Goal: Transaction & Acquisition: Purchase product/service

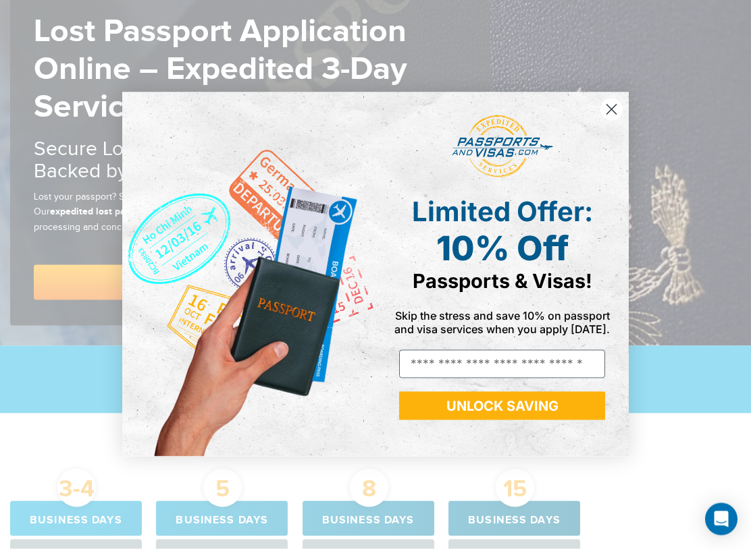
scroll to position [150, 0]
click at [612, 135] on div "POPUP Form" at bounding box center [501, 147] width 233 height 77
click at [582, 114] on div "POPUP Form" at bounding box center [501, 147] width 233 height 77
click at [610, 108] on icon "Close dialog" at bounding box center [611, 109] width 9 height 9
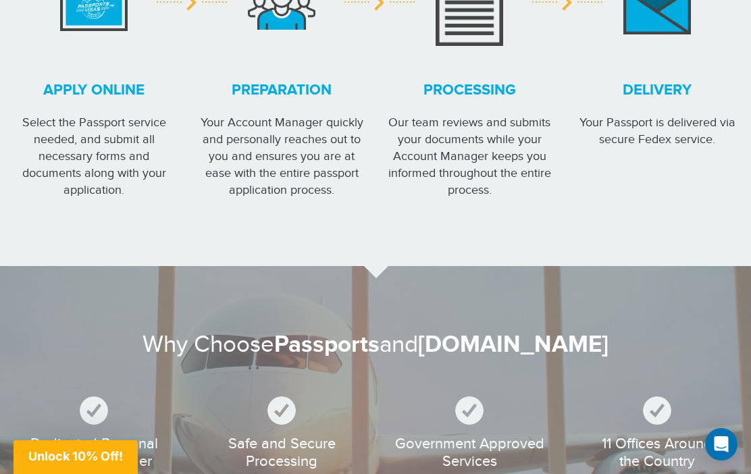
scroll to position [1376, 0]
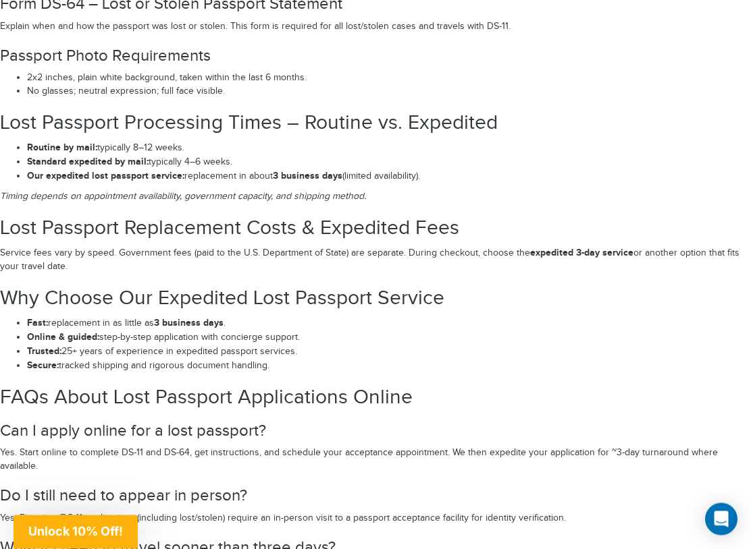
scroll to position [2398, 0]
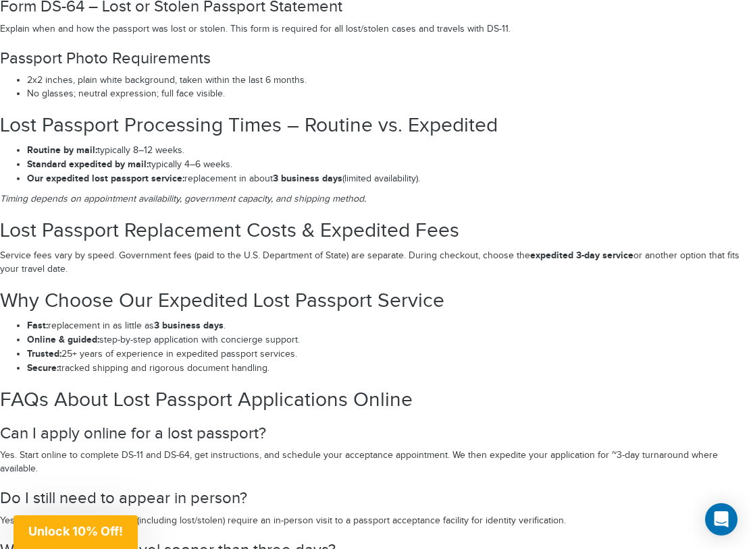
click at [171, 173] on strong "Our expedited lost passport service:" at bounding box center [105, 178] width 157 height 11
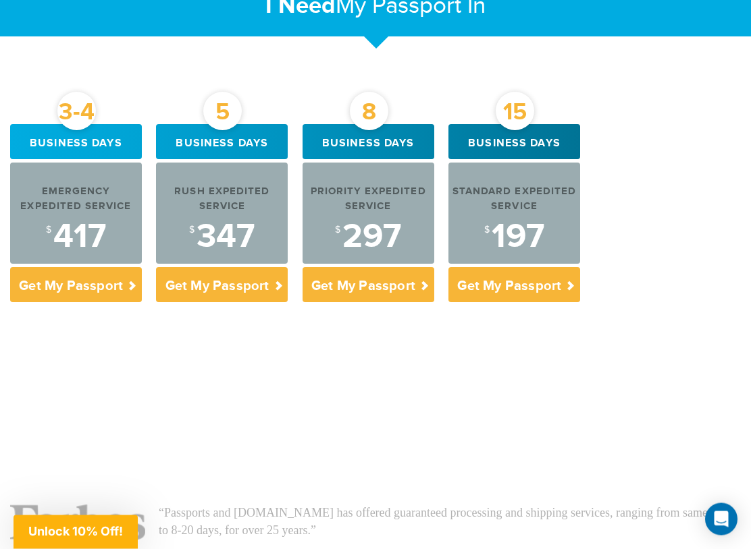
scroll to position [527, 0]
click at [78, 230] on div "$ 417" at bounding box center [76, 237] width 132 height 34
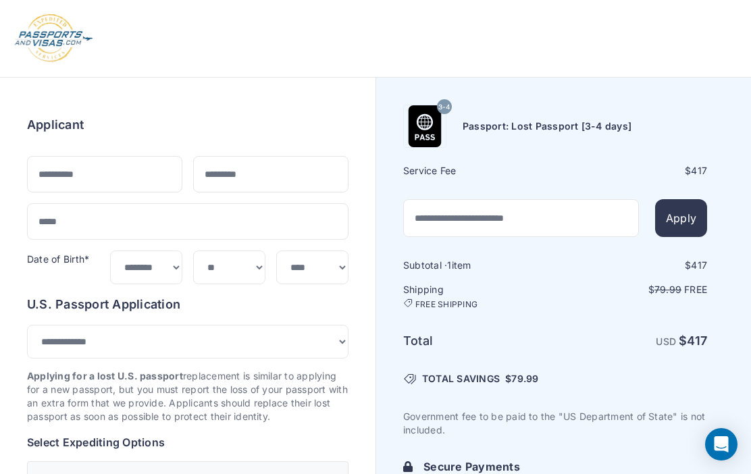
select select "****"
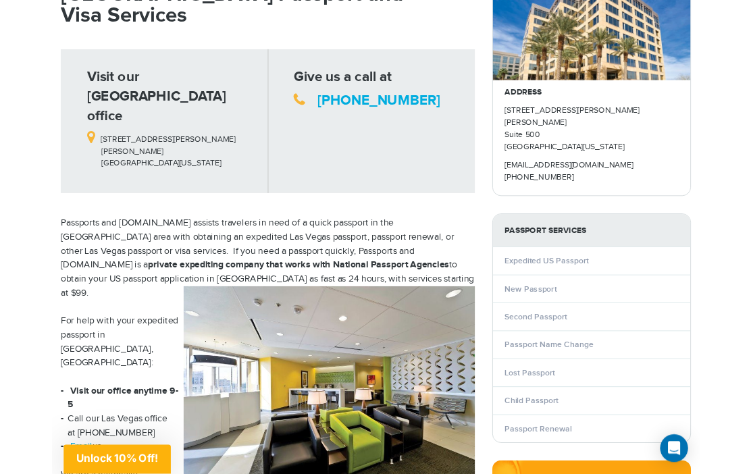
scroll to position [149, 0]
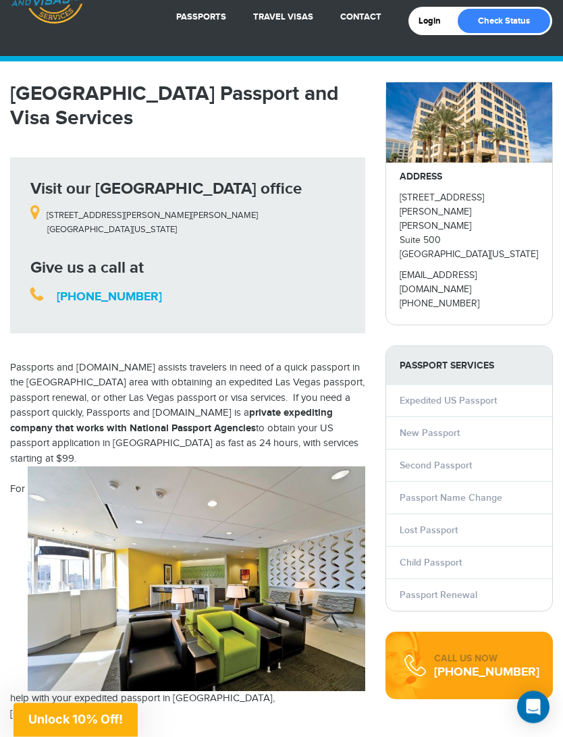
scroll to position [55, 0]
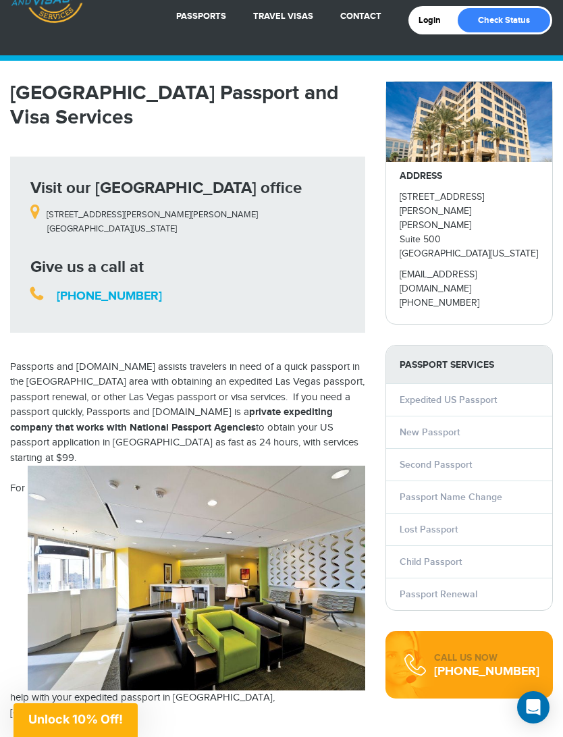
click at [489, 394] on link "Expedited US Passport" at bounding box center [448, 399] width 97 height 11
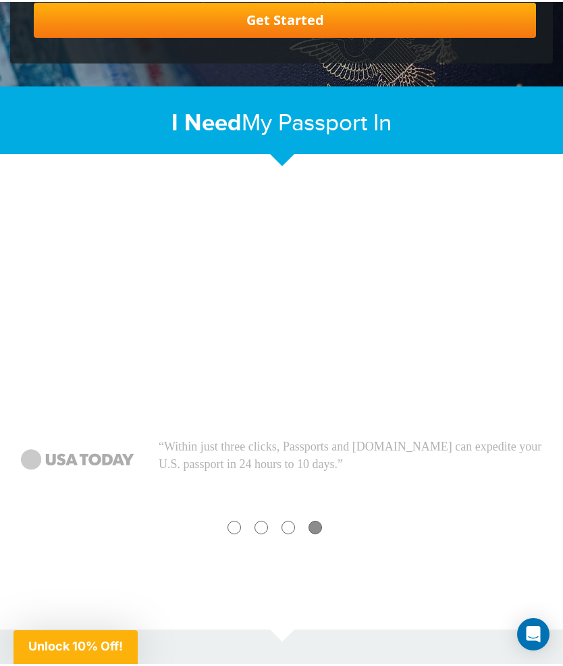
scroll to position [182, 0]
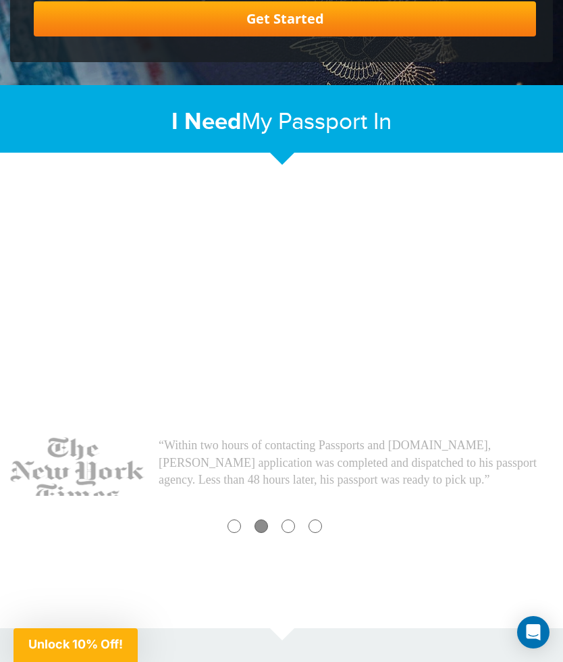
click at [327, 472] on p "“Within two hours of contacting Passports and Visas.com, Mr. Milton's applicati…" at bounding box center [356, 463] width 394 height 52
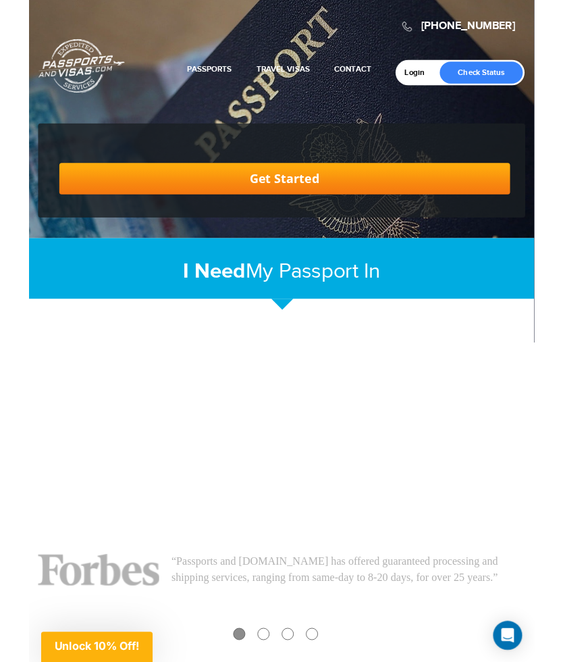
scroll to position [0, 0]
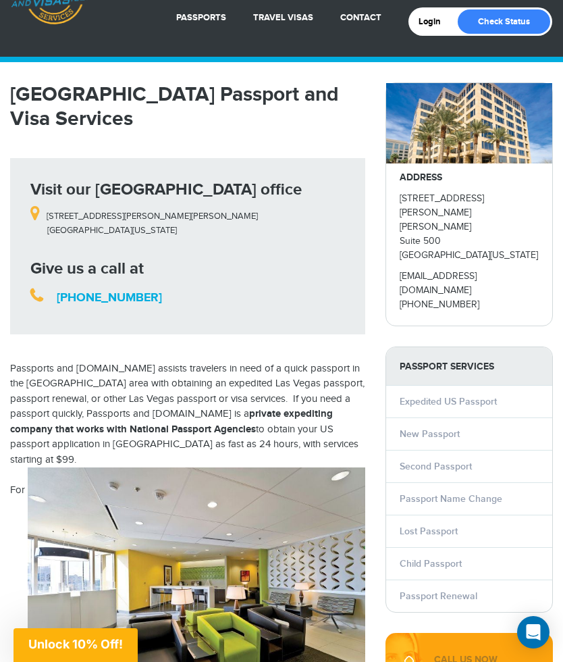
scroll to position [53, 0]
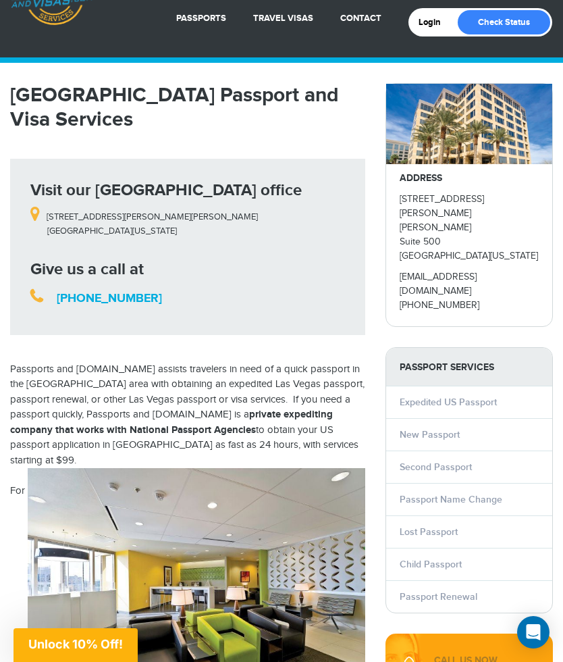
click at [456, 526] on link "Lost Passport" at bounding box center [429, 531] width 58 height 11
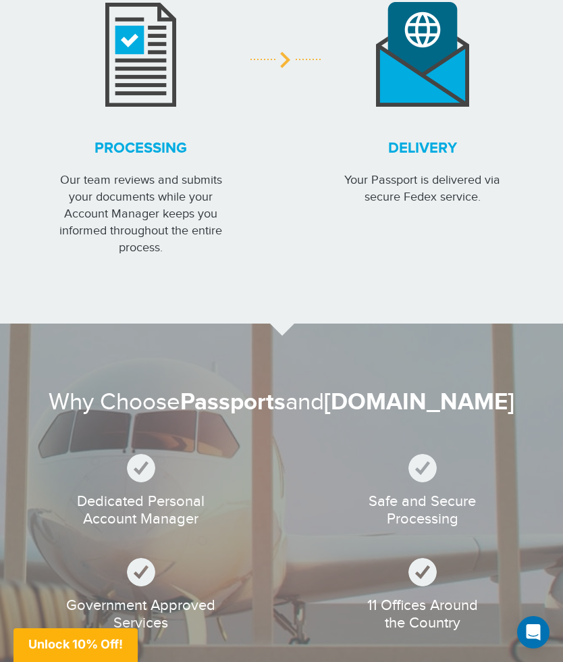
scroll to position [2348, 0]
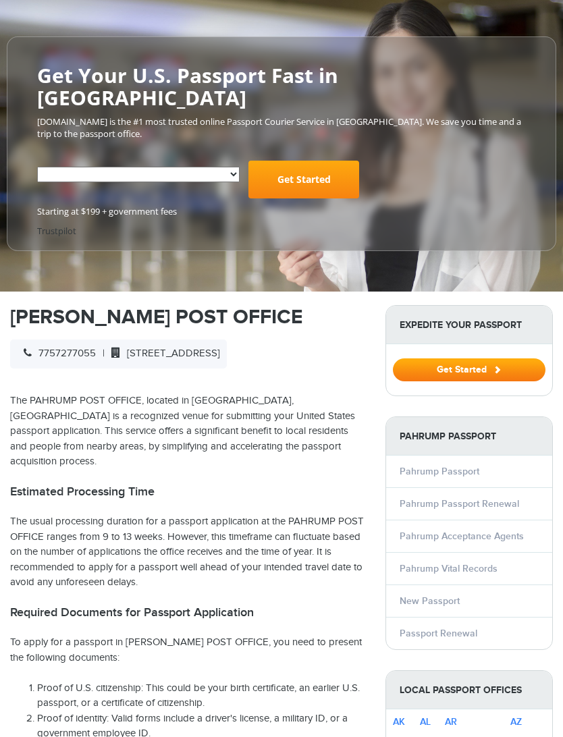
select select "**********"
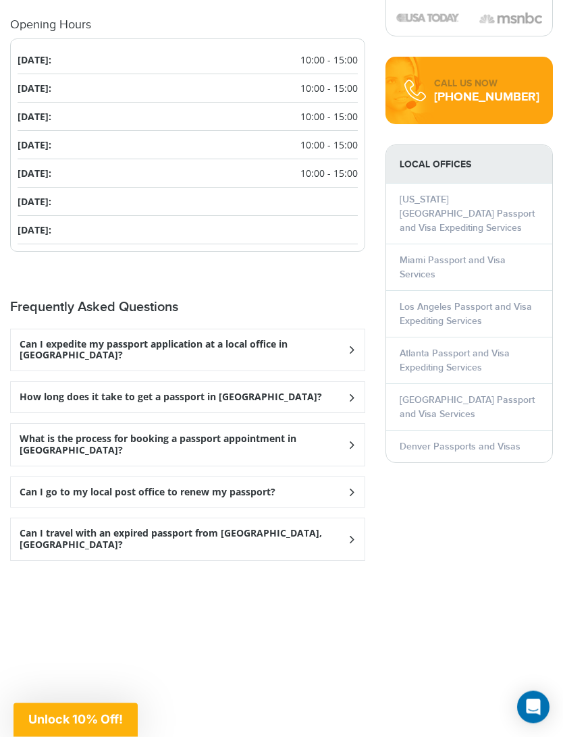
scroll to position [1731, 0]
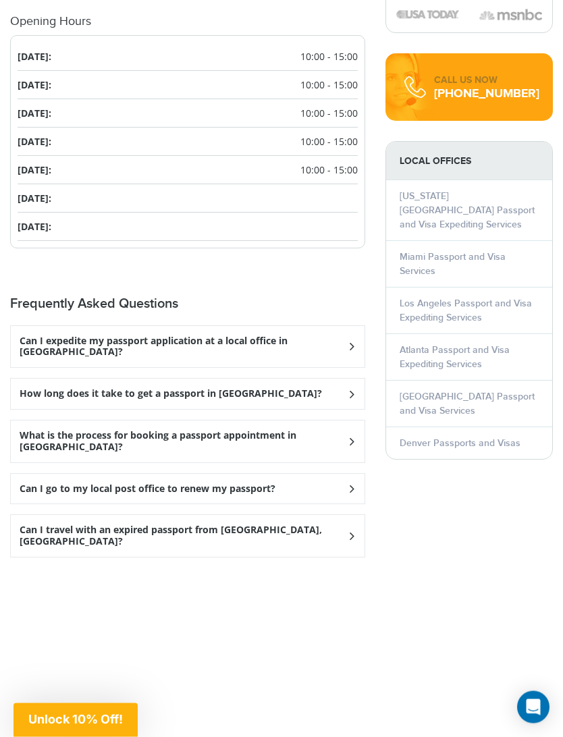
click at [294, 336] on h3 "Can I expedite my passport application at a local office in Pahrump?" at bounding box center [183, 347] width 327 height 23
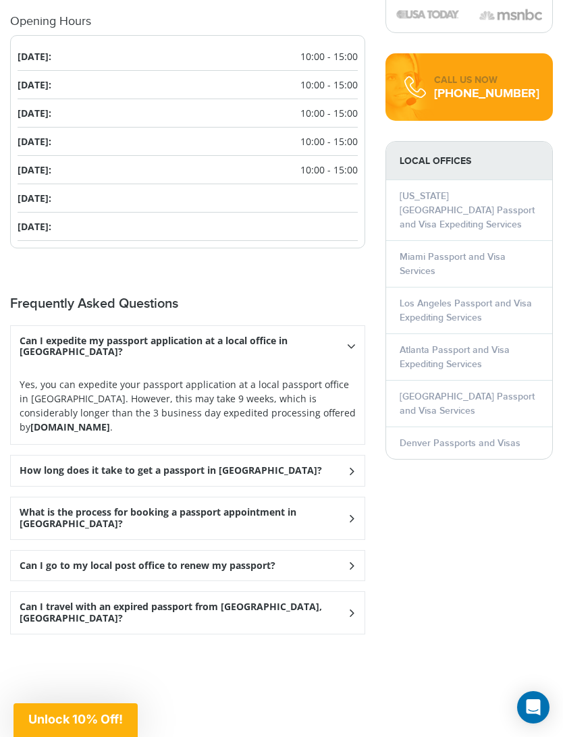
click at [101, 373] on div "Yes, you can expedite your passport application at a local passport office in P…" at bounding box center [188, 405] width 354 height 77
click at [104, 421] on strong "Passportsandvisas.com" at bounding box center [70, 427] width 80 height 13
click at [86, 421] on strong "Passportsandvisas.com" at bounding box center [70, 427] width 80 height 13
click at [84, 377] on div "Yes, you can expedite your passport application at a local passport office in P…" at bounding box center [188, 405] width 354 height 77
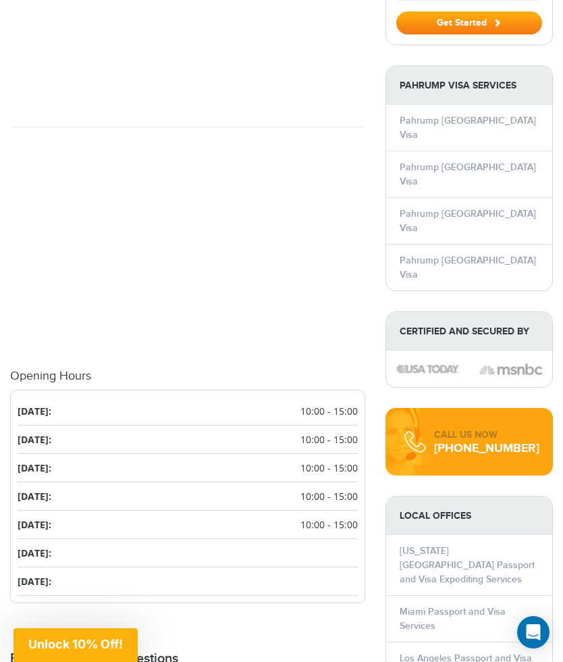
scroll to position [1374, 0]
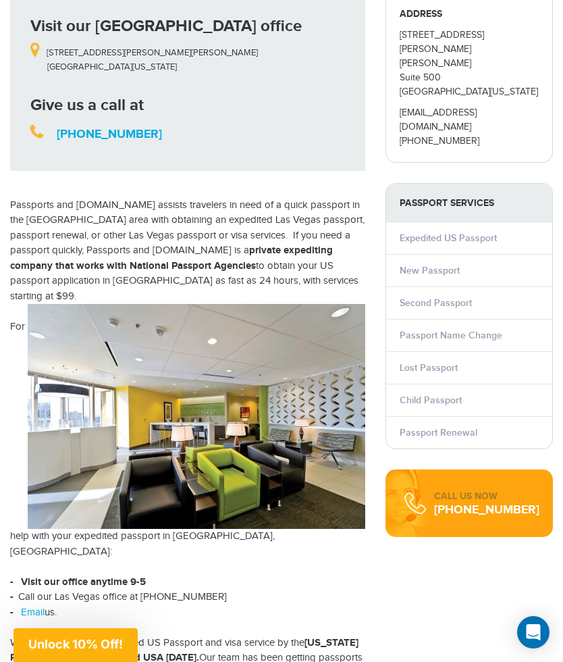
scroll to position [215, 0]
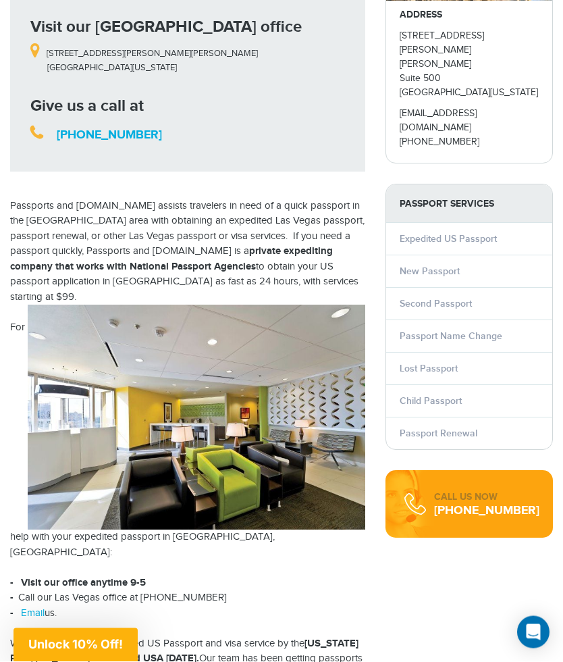
click at [437, 363] on link "Lost Passport" at bounding box center [429, 368] width 58 height 11
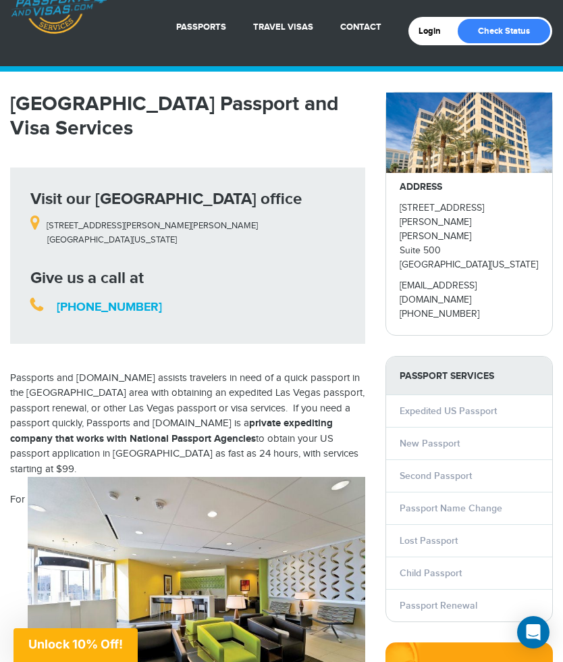
scroll to position [43, 0]
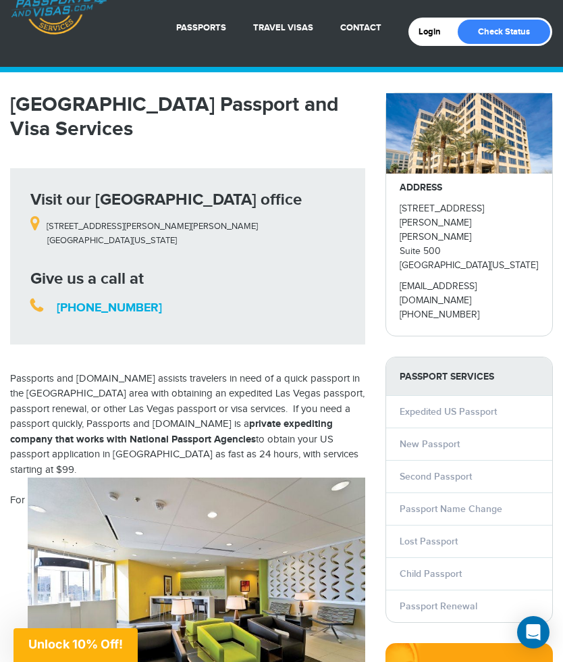
click at [227, 494] on img at bounding box center [197, 589] width 338 height 225
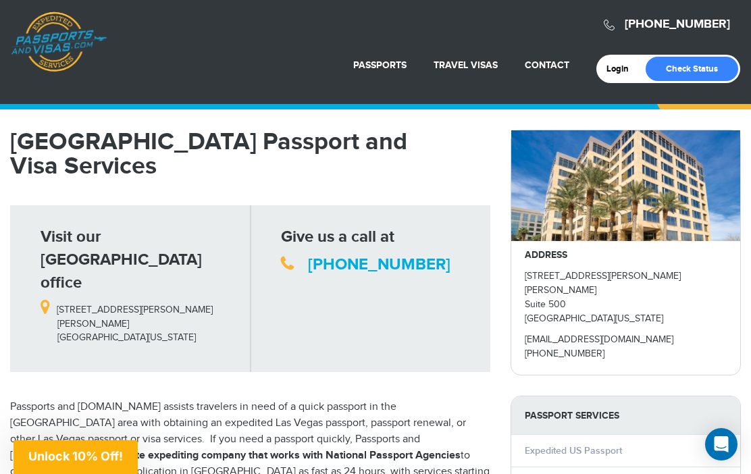
scroll to position [0, 0]
